Goal: Transaction & Acquisition: Obtain resource

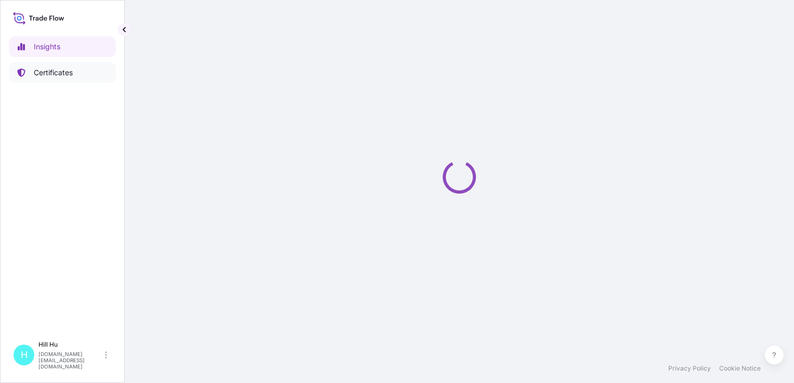
click at [59, 74] on p "Certificates" at bounding box center [53, 73] width 39 height 10
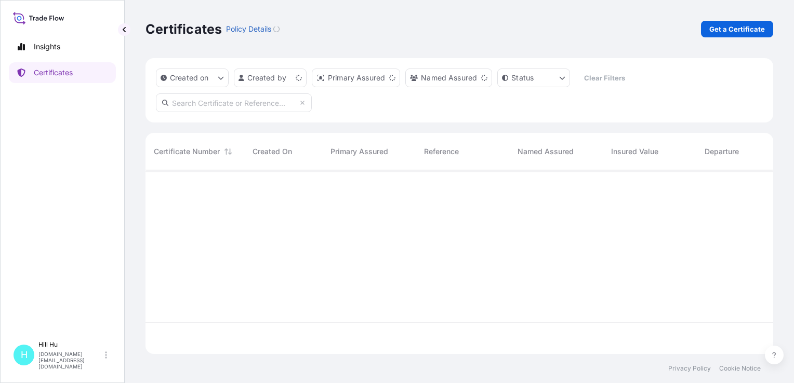
scroll to position [182, 619]
click at [728, 32] on p "Get a Certificate" at bounding box center [737, 29] width 56 height 10
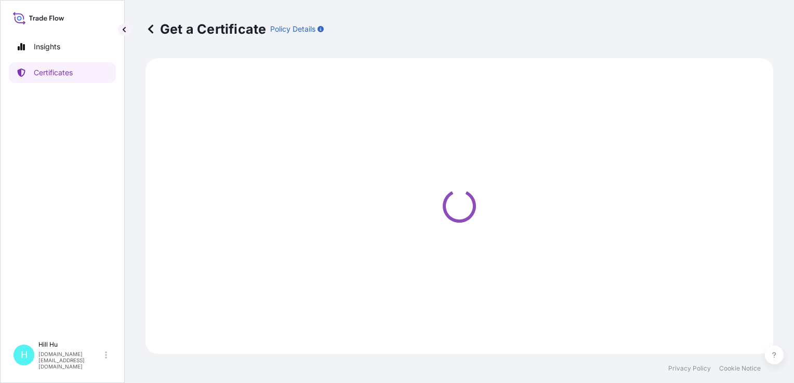
select select "Sea"
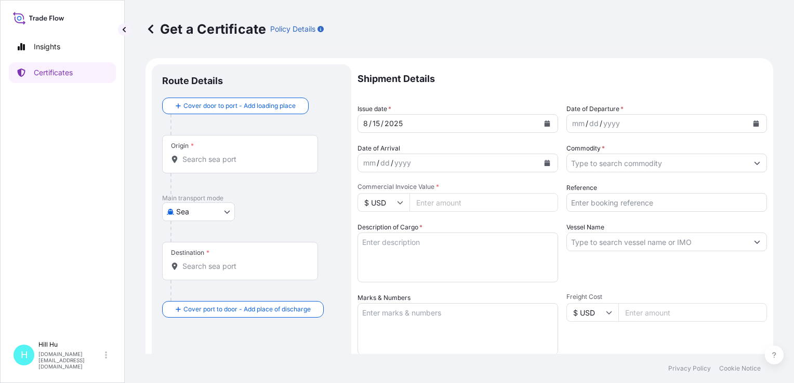
click at [207, 159] on input "Origin *" at bounding box center [243, 159] width 123 height 10
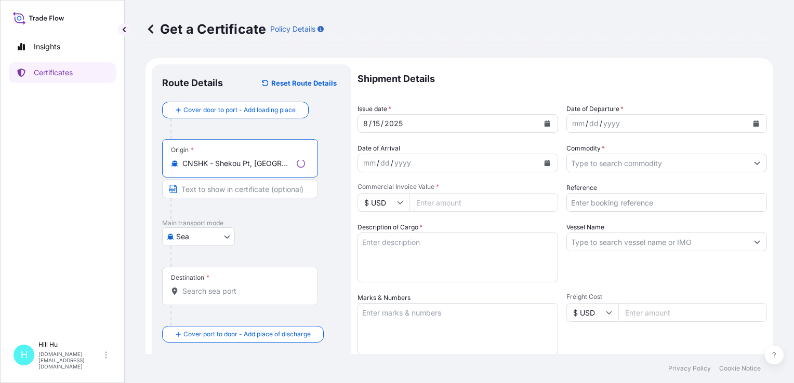
type input "CNSHK - Shekou Pt, [GEOGRAPHIC_DATA]"
click at [194, 293] on input "Destination *" at bounding box center [243, 291] width 123 height 10
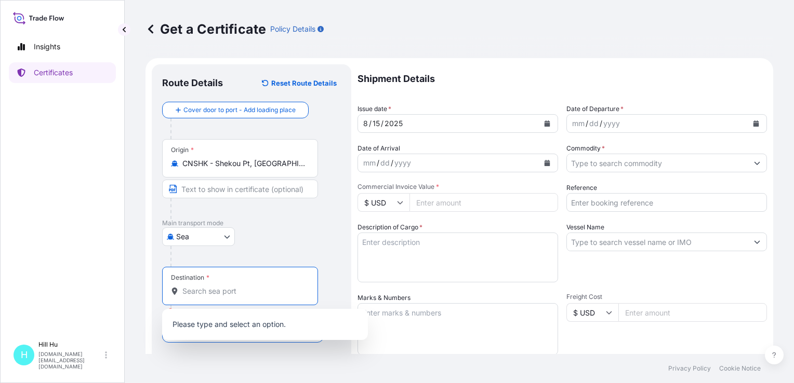
click at [218, 283] on div "Destination *" at bounding box center [240, 286] width 156 height 38
click at [218, 286] on input "Destination * Please select a destination" at bounding box center [243, 291] width 123 height 10
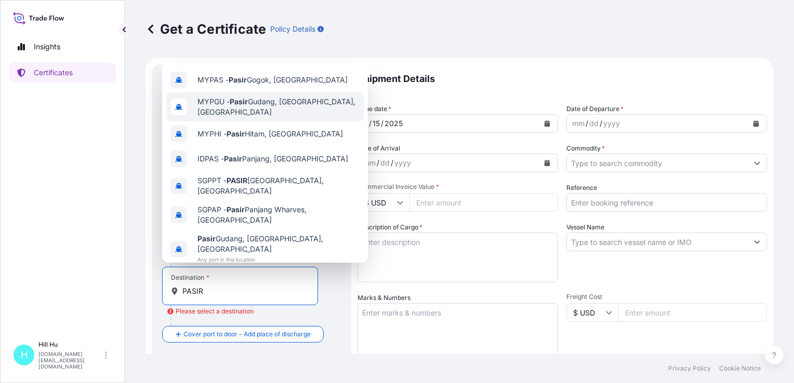
click at [257, 108] on span "MYPGU - [GEOGRAPHIC_DATA], [GEOGRAPHIC_DATA], [GEOGRAPHIC_DATA]" at bounding box center [278, 107] width 162 height 21
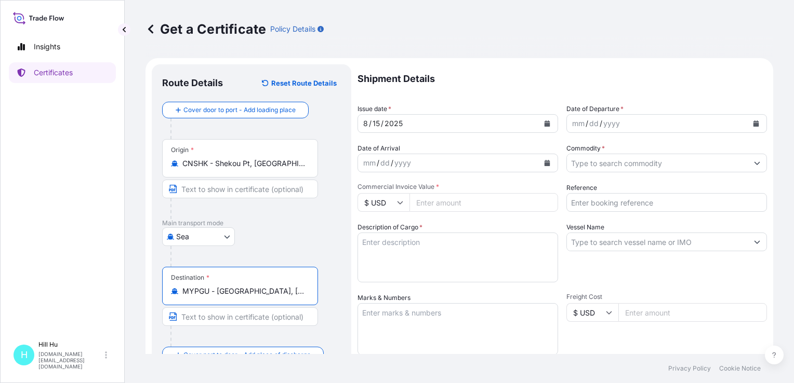
type input "MYPGU - [GEOGRAPHIC_DATA], [GEOGRAPHIC_DATA], [GEOGRAPHIC_DATA]"
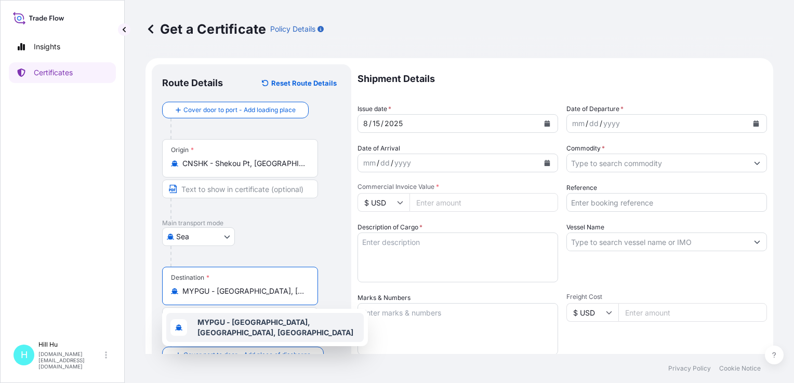
click at [229, 330] on span "MYPGU - [GEOGRAPHIC_DATA], [GEOGRAPHIC_DATA], [GEOGRAPHIC_DATA]" at bounding box center [278, 327] width 162 height 21
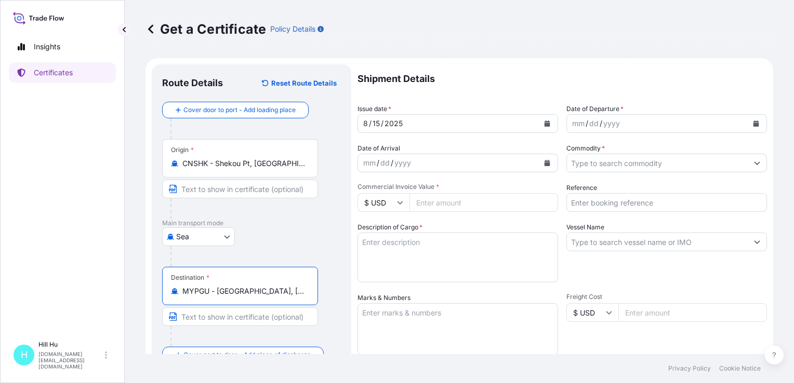
click at [608, 122] on div "yyyy" at bounding box center [611, 123] width 19 height 12
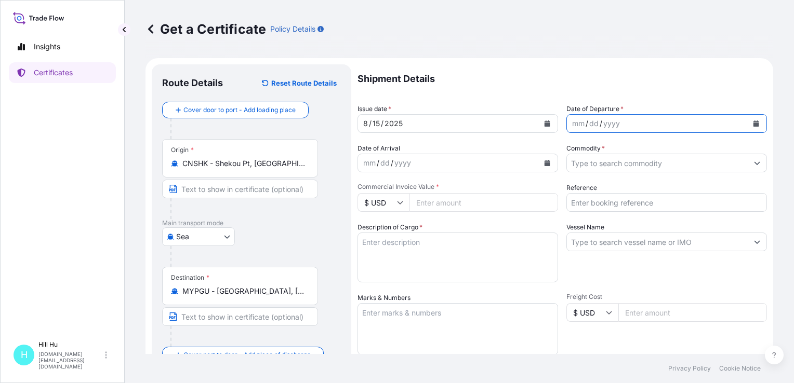
click at [753, 123] on icon "Calendar" at bounding box center [756, 124] width 6 height 6
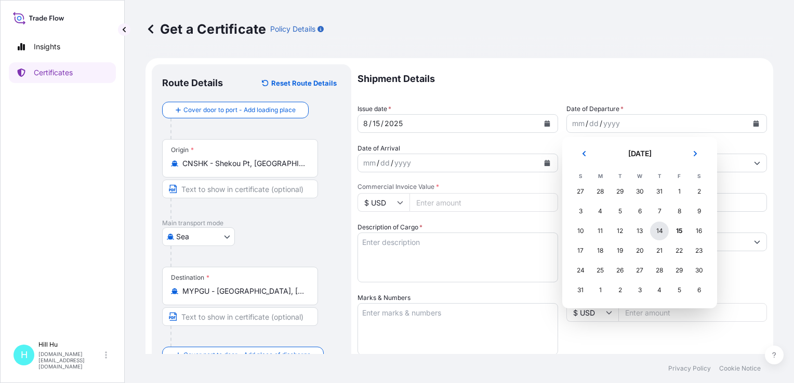
click at [661, 231] on div "14" at bounding box center [659, 231] width 19 height 19
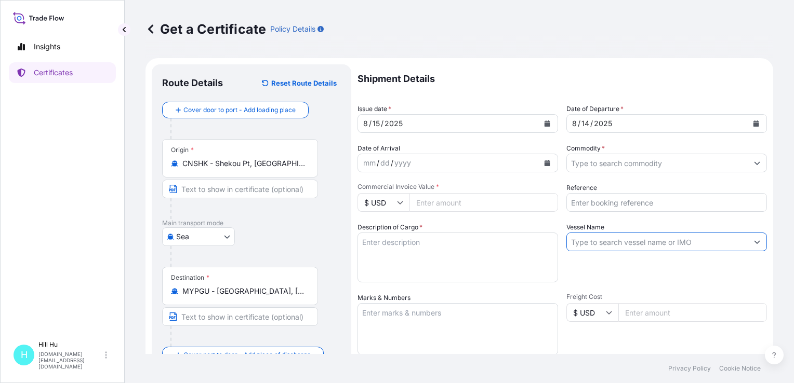
click at [592, 246] on input "Vessel Name" at bounding box center [657, 242] width 181 height 19
paste input "WAN HAI 327"
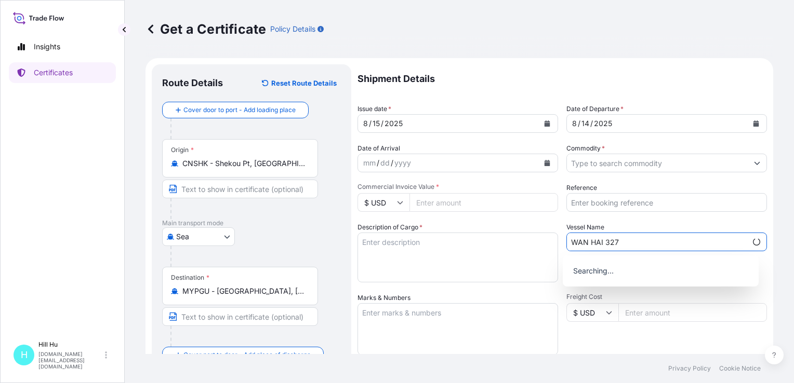
type input "WAN HAI 327"
click at [629, 201] on input "Reference" at bounding box center [666, 202] width 201 height 19
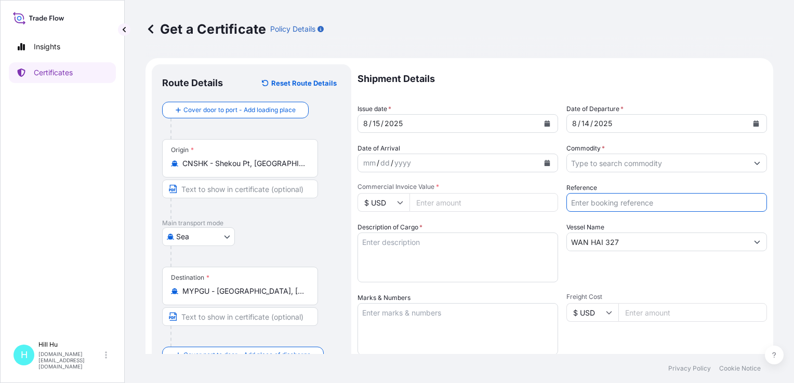
click at [596, 201] on input "Reference" at bounding box center [666, 202] width 201 height 19
paste input "5013162197&5013142980"
type input "5013162197&5013142980"
click at [401, 201] on icon at bounding box center [400, 203] width 6 height 6
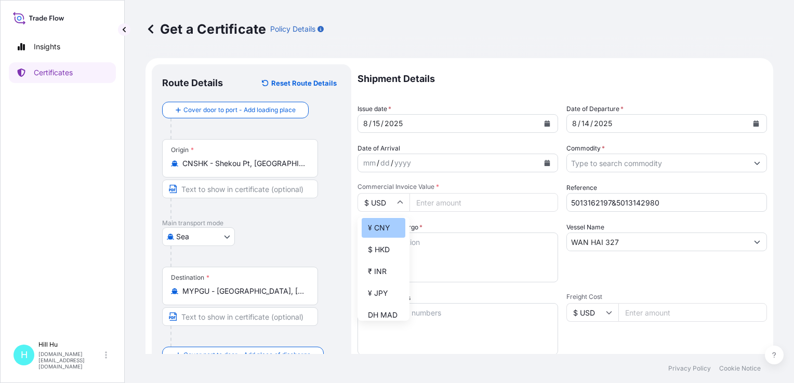
click at [384, 235] on div "¥ CNY" at bounding box center [384, 228] width 44 height 20
type input "¥ CNY"
click at [412, 248] on textarea "Description of Cargo *" at bounding box center [457, 258] width 201 height 50
click at [447, 203] on input "Commercial Invoice Value *" at bounding box center [483, 202] width 149 height 19
paste input "234127.33"
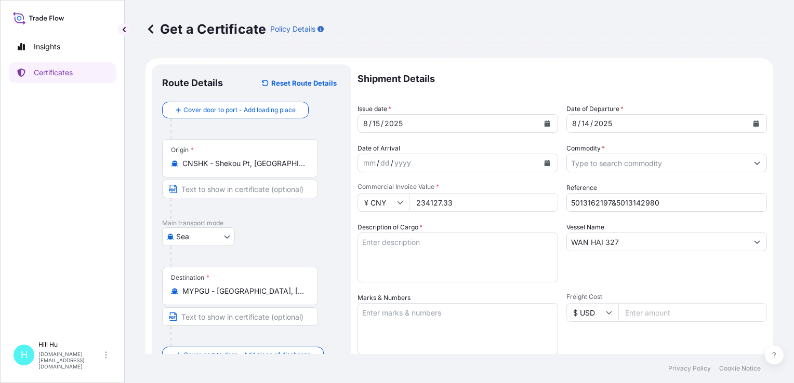
type input "234127.33"
click at [397, 255] on textarea "Description of Cargo *" at bounding box center [457, 258] width 201 height 50
click at [395, 245] on textarea "Description of Cargo *" at bounding box center [457, 258] width 201 height 50
paste textarea "SCHULAMID B 66 GF 30 NT Black, BG25PL"
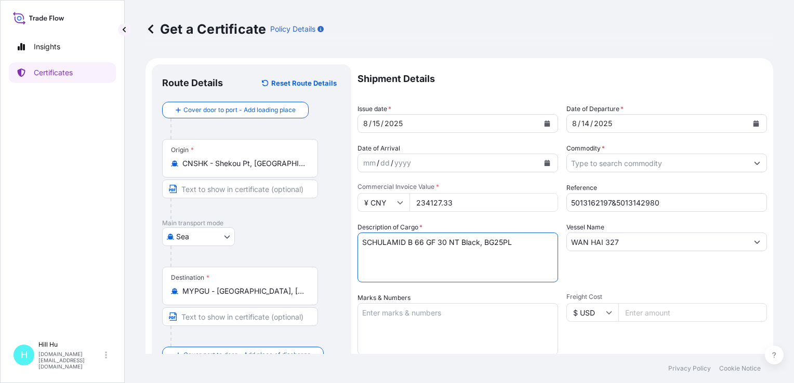
paste textarea "SCHULABLEND M/MK 8GF SF UV BUE42835,BG25"
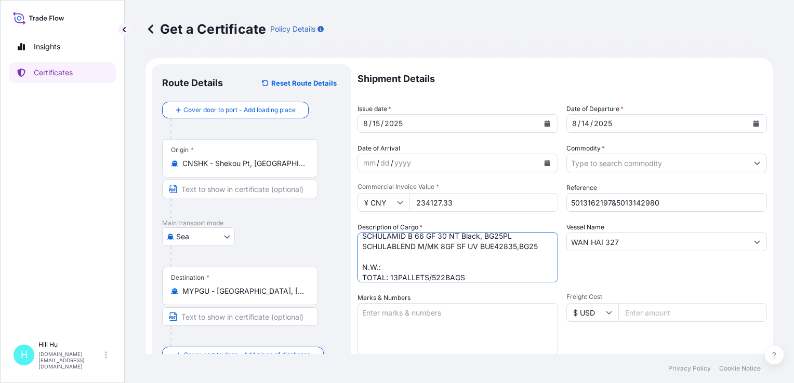
click at [415, 261] on textarea "SCHULAMID B 66 GF 30 NT Black, BG25PL SCHULABLEND M/MK 8GF SF UV BUE42835,BG25 …" at bounding box center [457, 258] width 201 height 50
click at [389, 267] on textarea "SCHULAMID B 66 GF 30 NT Black, BG25PL SCHULABLEND M/MK 8GF SF UV BUE42835,BG25 …" at bounding box center [457, 258] width 201 height 50
type textarea "SCHULAMID B 66 GF 30 NT Black, BG25PL SCHULABLEND M/MK 8GF SF UV BUE42835,BG25 …"
click at [379, 310] on textarea "Marks & Numbers" at bounding box center [457, 329] width 201 height 52
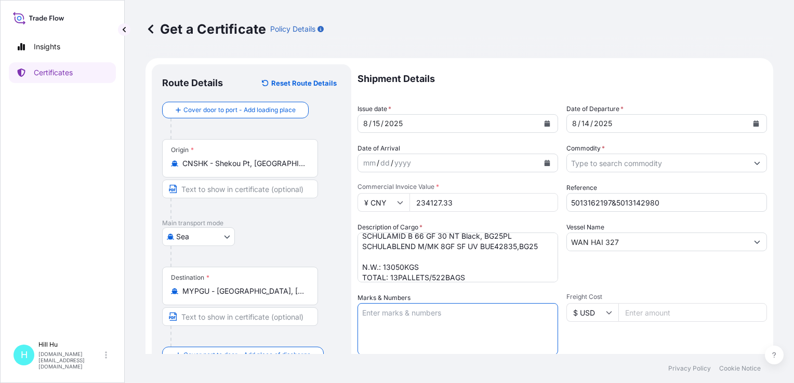
paste textarea "LYONDELLBASELL"
type textarea "LYONDELLBASELL"
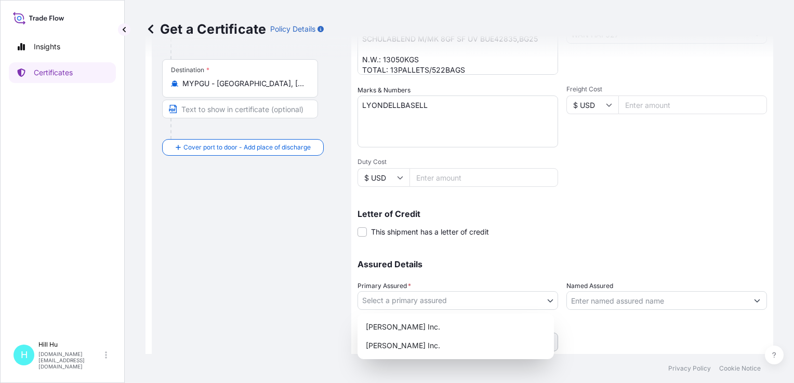
click at [509, 308] on body "Insights Certificates [GEOGRAPHIC_DATA][DOMAIN_NAME][EMAIL_ADDRESS][DOMAIN_NAME…" at bounding box center [397, 191] width 794 height 383
click at [418, 327] on div "[PERSON_NAME] Inc." at bounding box center [456, 327] width 188 height 19
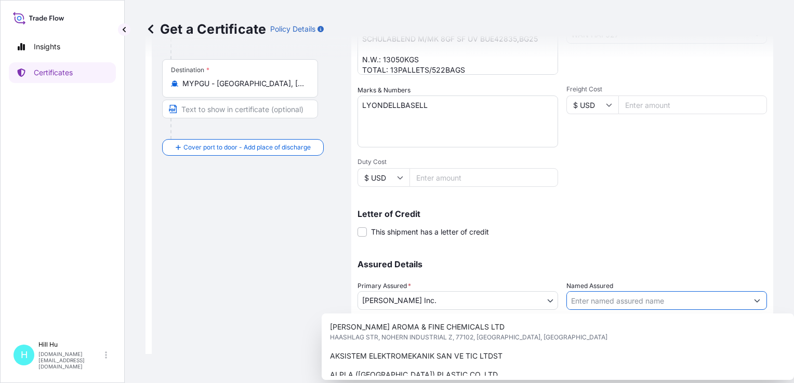
click at [596, 299] on input "Named Assured" at bounding box center [657, 300] width 181 height 19
paste input "LyondellBasell Advanced Polymer (Dongguan) Co. Ltd."
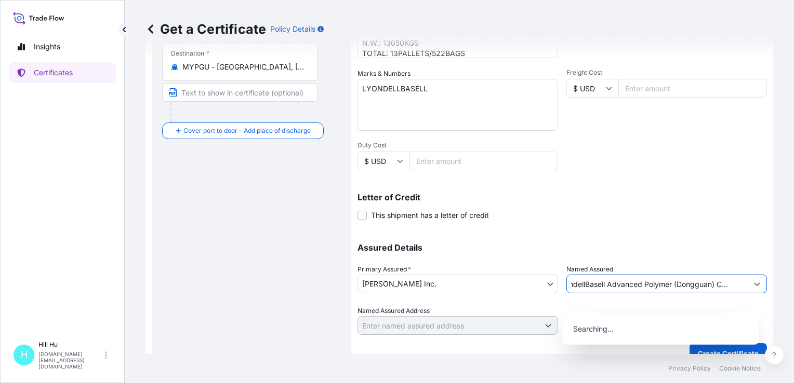
scroll to position [240, 0]
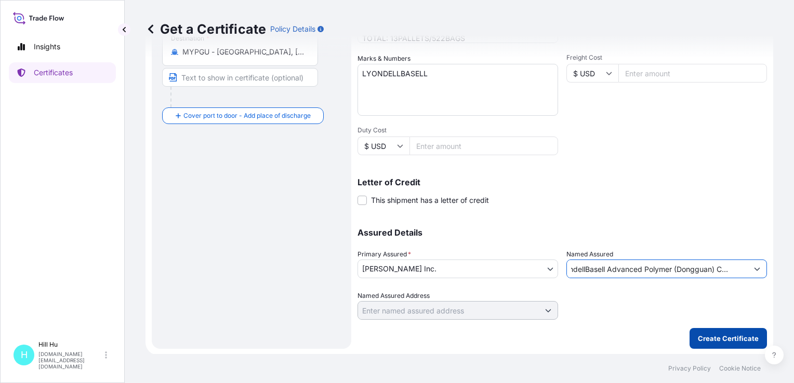
type input "LyondellBasell Advanced Polymer (Dongguan) Co. Ltd."
click at [715, 337] on p "Create Certificate" at bounding box center [728, 339] width 61 height 10
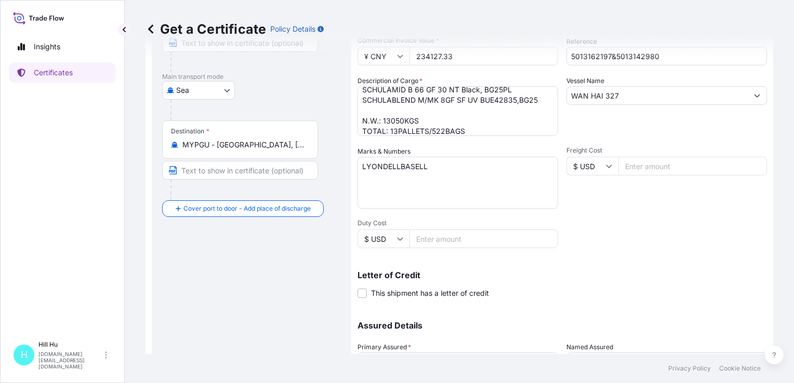
scroll to position [32, 0]
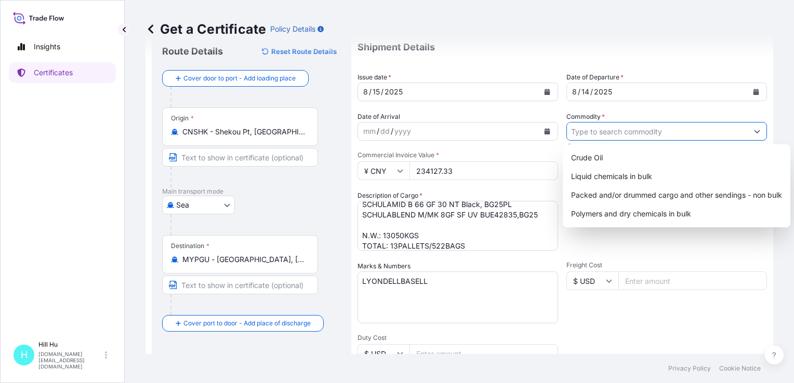
click at [598, 128] on input "Commodity *" at bounding box center [657, 131] width 181 height 19
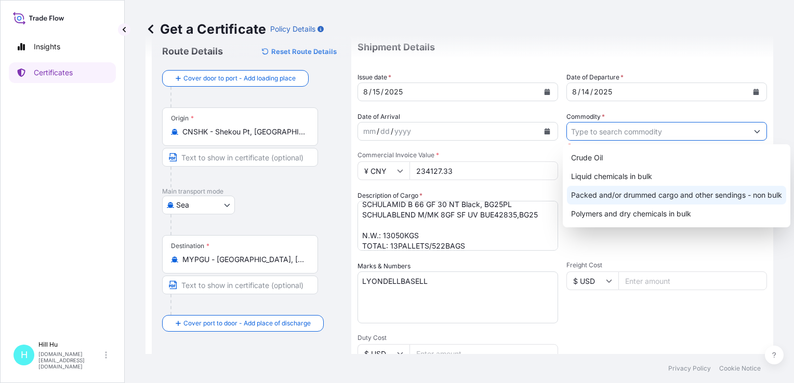
click at [623, 193] on div "Packed and/or drummed cargo and other sendings - non bulk" at bounding box center [676, 195] width 219 height 19
type input "Packed and/or drummed cargo and other sendings - non bulk"
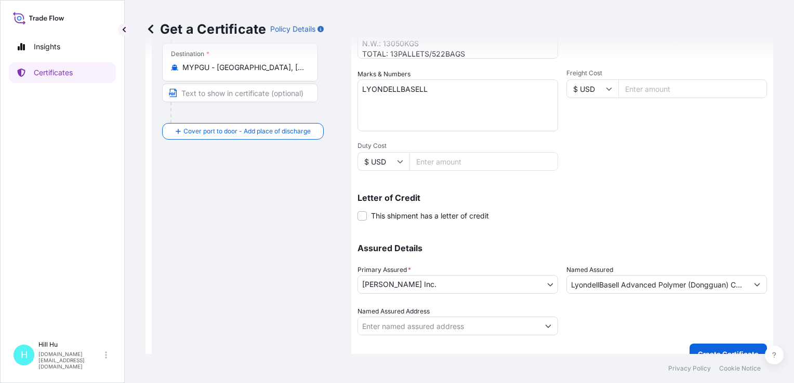
scroll to position [240, 0]
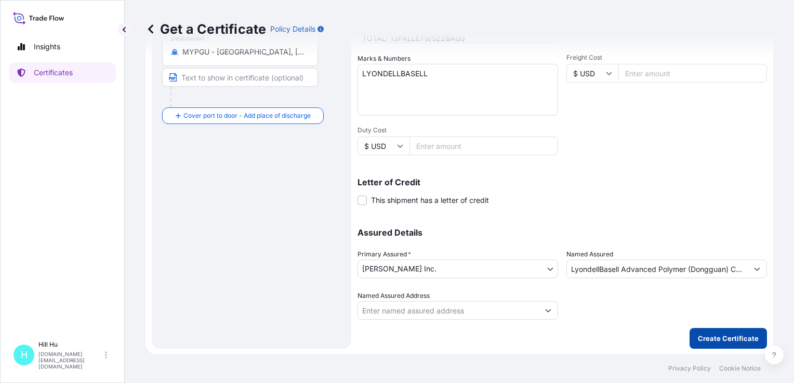
click at [706, 333] on button "Create Certificate" at bounding box center [727, 338] width 77 height 21
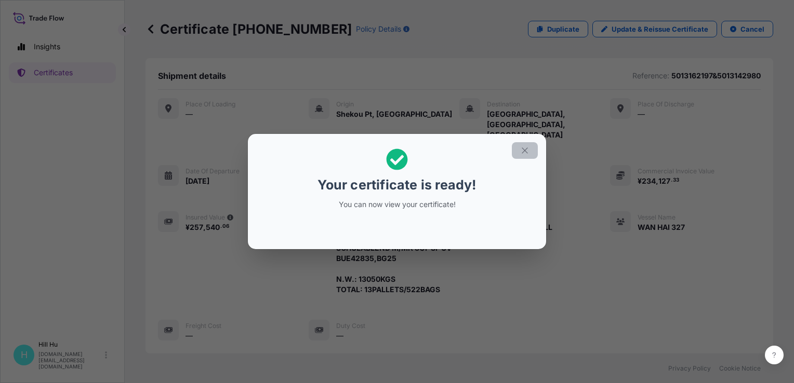
click at [522, 150] on icon "button" at bounding box center [524, 150] width 9 height 9
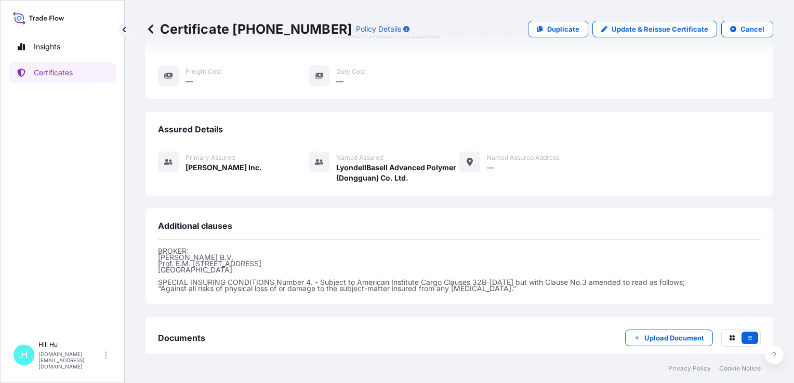
scroll to position [290, 0]
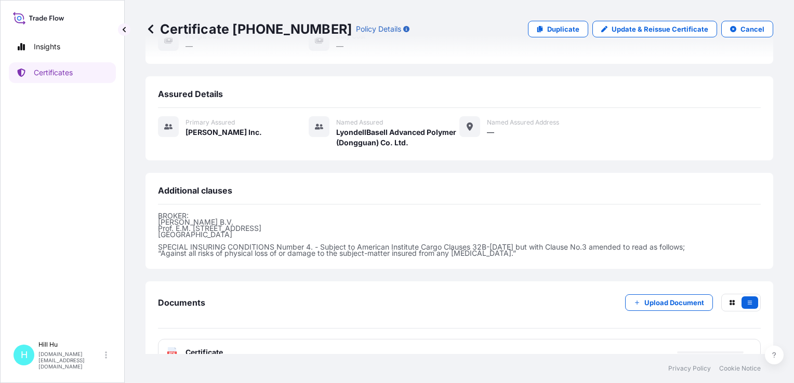
click at [193, 348] on span "Certificate" at bounding box center [203, 353] width 37 height 10
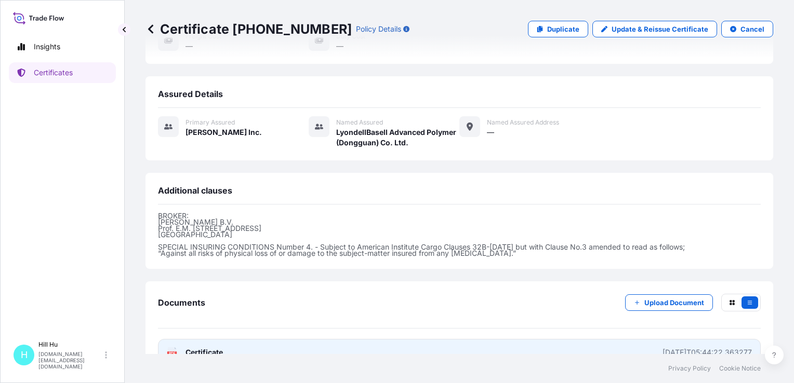
click at [209, 348] on span "Certificate" at bounding box center [203, 353] width 37 height 10
click at [203, 348] on span "Certificate" at bounding box center [203, 353] width 37 height 10
click at [209, 348] on span "Certificate" at bounding box center [203, 353] width 37 height 10
